Goal: Complete application form: Complete application form

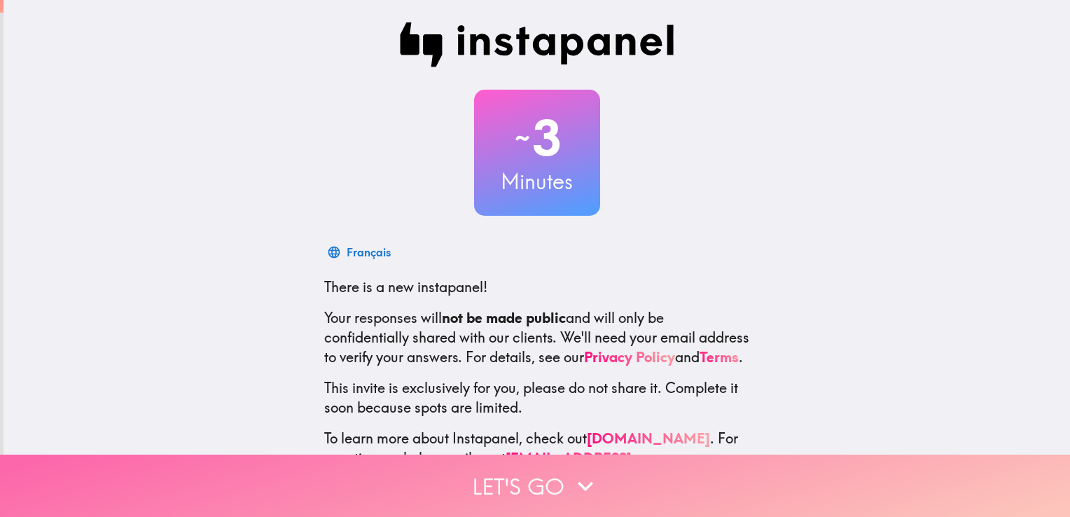
click at [727, 493] on button "Let's go" at bounding box center [535, 485] width 1070 height 62
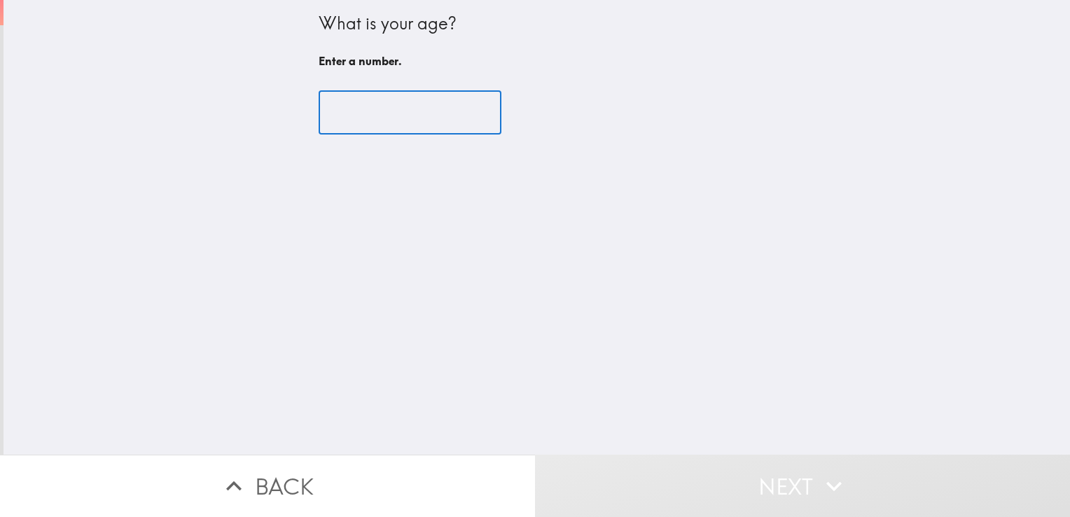
click at [389, 123] on input "number" at bounding box center [409, 112] width 183 height 43
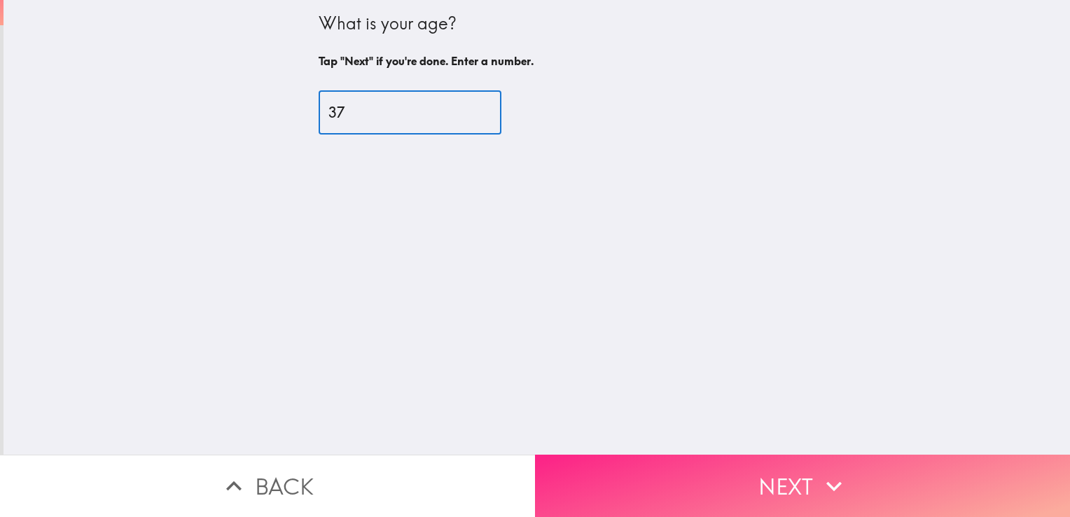
type input "37"
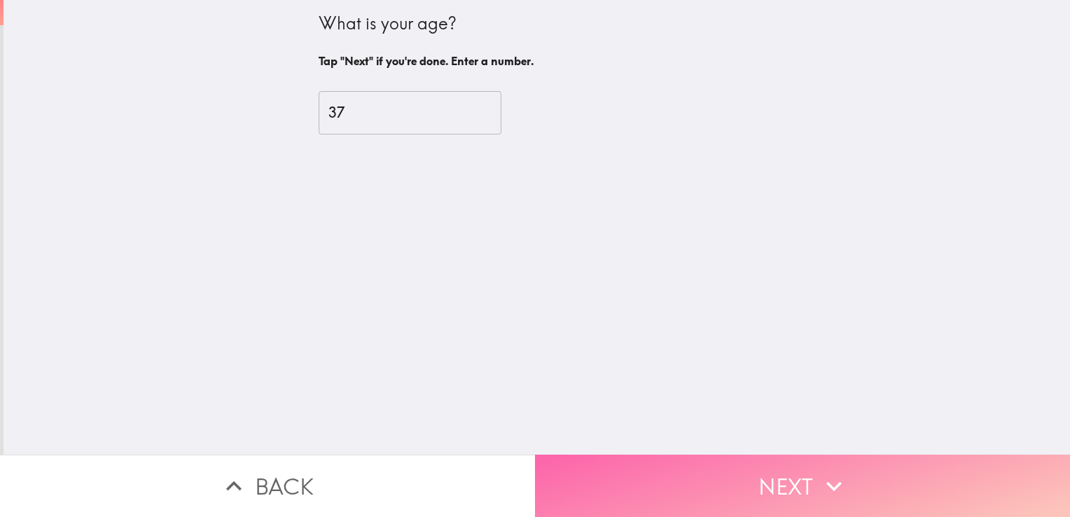
click at [748, 458] on button "Next" at bounding box center [802, 485] width 535 height 62
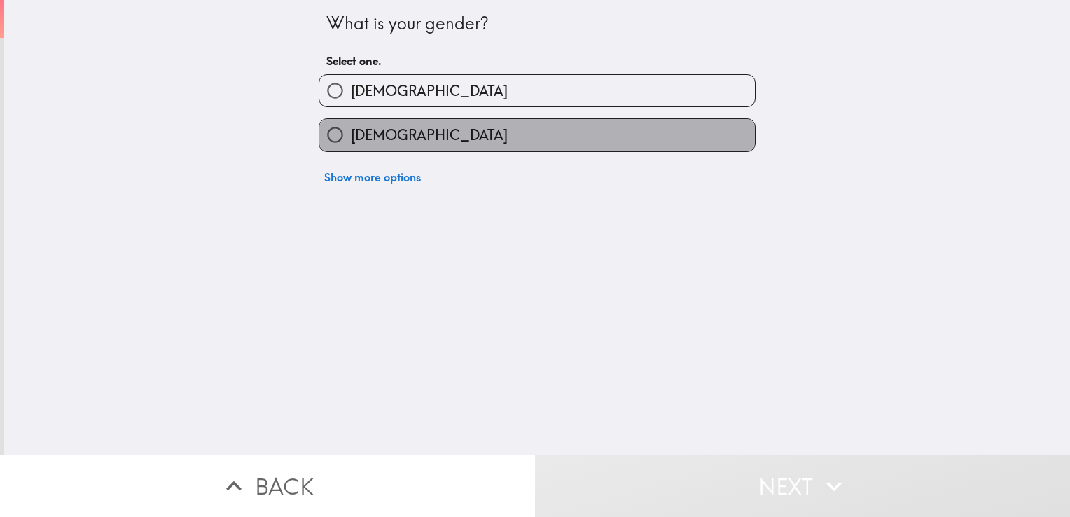
click at [390, 141] on label "[DEMOGRAPHIC_DATA]" at bounding box center [536, 134] width 435 height 31
click at [351, 141] on input "[DEMOGRAPHIC_DATA]" at bounding box center [334, 134] width 31 height 31
radio input "true"
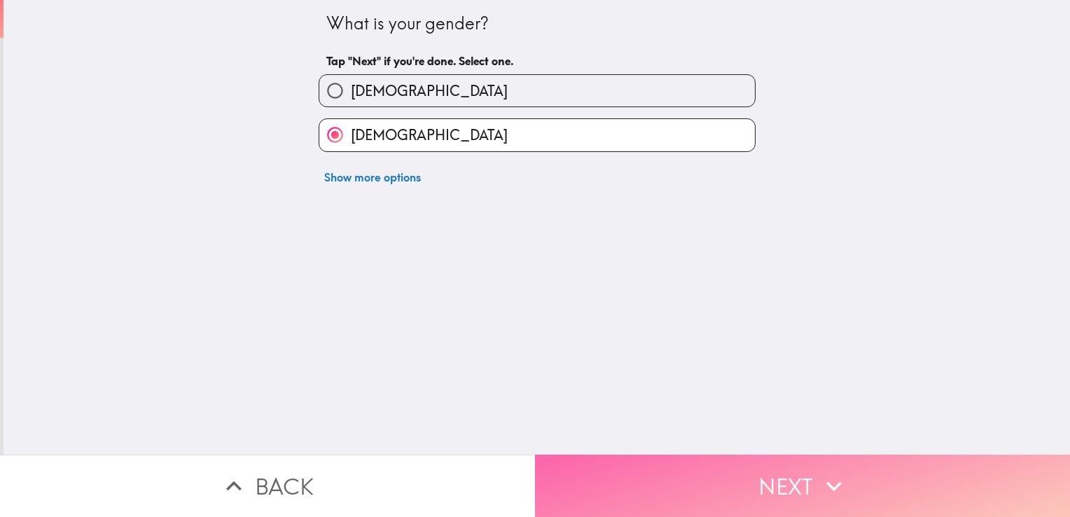
click at [664, 454] on button "Next" at bounding box center [802, 485] width 535 height 62
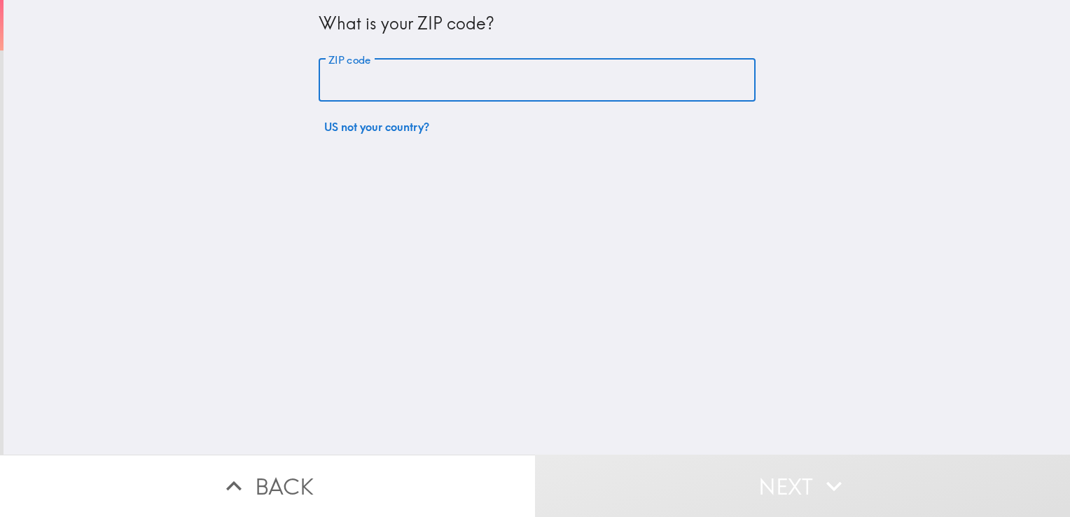
click at [472, 81] on input "ZIP code" at bounding box center [536, 80] width 437 height 43
type input "8"
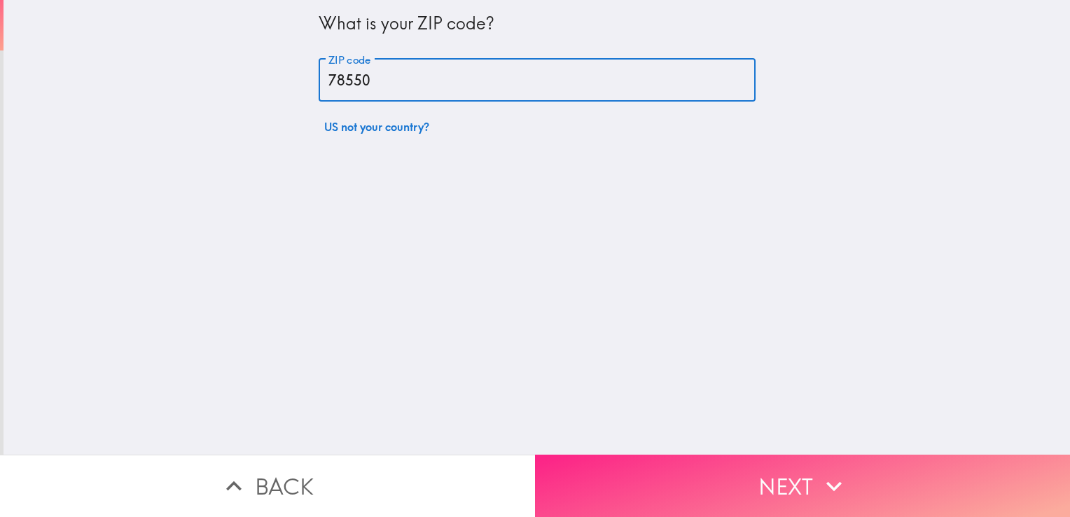
type input "78550"
click at [708, 501] on button "Next" at bounding box center [802, 485] width 535 height 62
